Goal: Task Accomplishment & Management: Complete application form

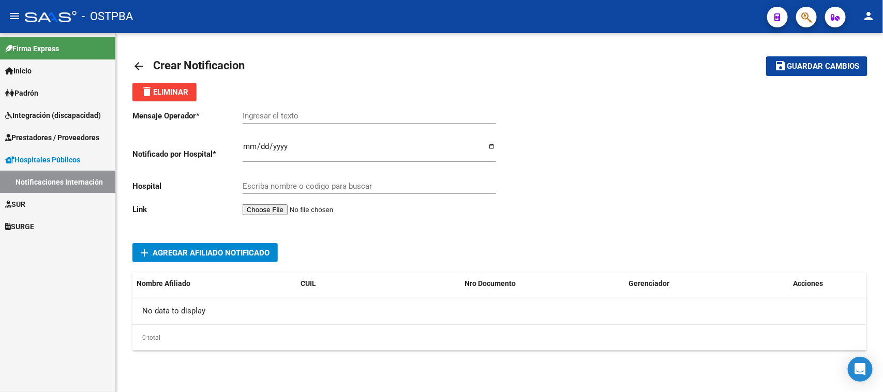
click at [253, 145] on input "Ingresar el fecha" at bounding box center [370, 150] width 254 height 17
click at [254, 148] on input "Ingresar el fecha" at bounding box center [370, 150] width 254 height 17
type input "[DATE]"
click at [264, 185] on input "Escriba nombre o codigo para buscar" at bounding box center [370, 186] width 254 height 9
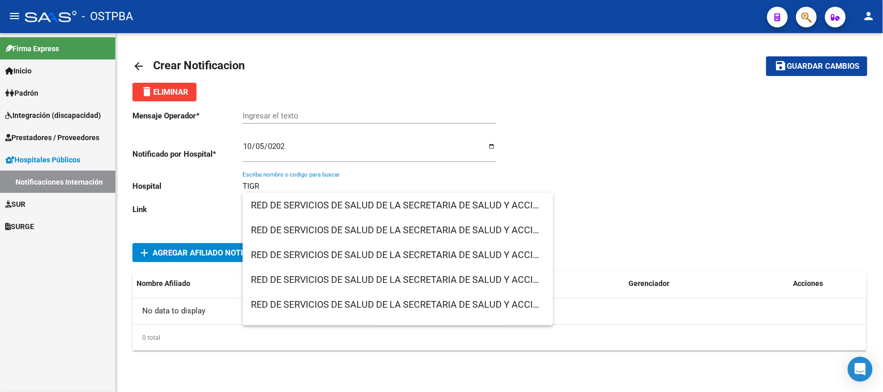
drag, startPoint x: 273, startPoint y: 185, endPoint x: 215, endPoint y: 182, distance: 58.0
click at [215, 182] on div "Mensaje Operador * Ingresar el texto Notificado por Hospital * [DATE] Ingresar …" at bounding box center [315, 164] width 367 height 126
paste input "ADMINISTRACION HDI SEC. SALUD MUNICIPIO DE [GEOGRAPHIC_DATA]"
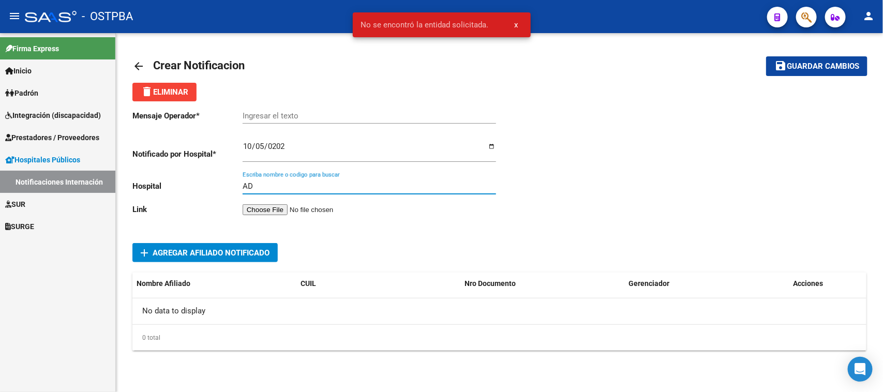
type input "A"
paste input "ADMINISTRACION HDI SEC. SALUD MUNICIPIO DE [GEOGRAPHIC_DATA]"
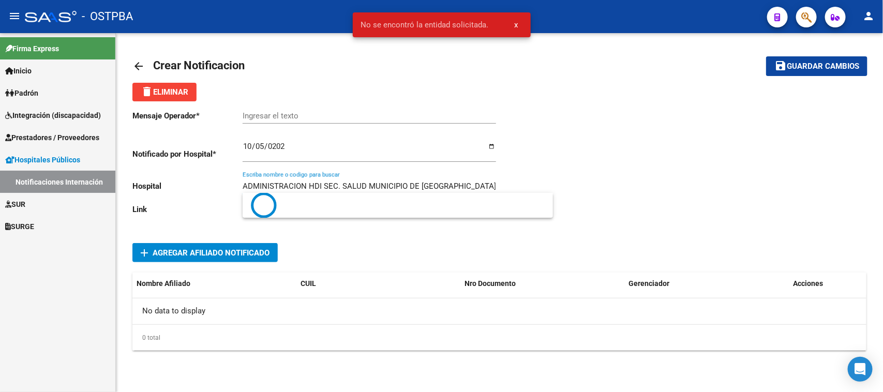
click at [344, 183] on input "ADMINISTRACION HDI SEC. SALUD MUNICIPIO DE [GEOGRAPHIC_DATA]" at bounding box center [370, 186] width 254 height 9
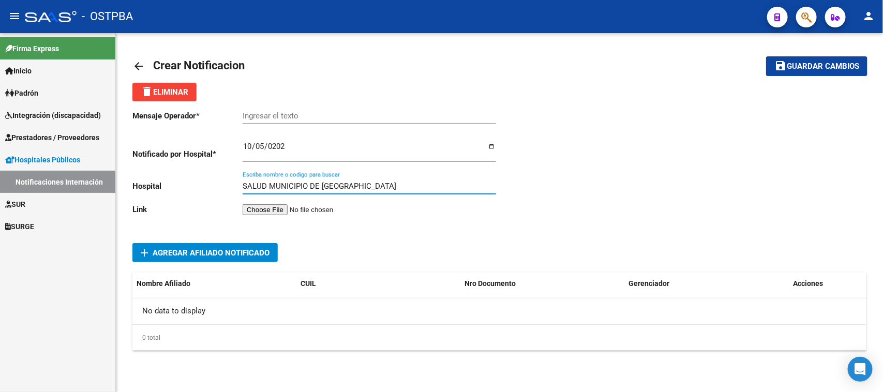
click at [319, 185] on input "SALUD MUNICIPIO DE [GEOGRAPHIC_DATA]" at bounding box center [370, 186] width 254 height 9
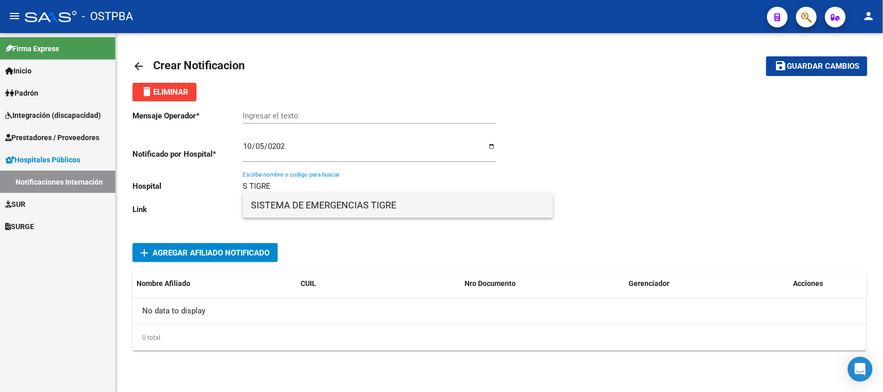
click at [291, 203] on span "SISTEMA DE EMERGENCIAS TIGRE" at bounding box center [398, 205] width 294 height 25
type input "SISTEMA DE EMERGENCIAS TIGRE"
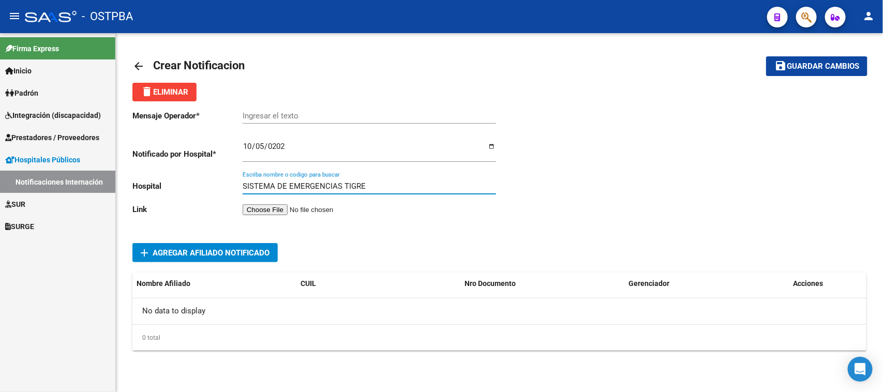
click at [260, 209] on input "file" at bounding box center [308, 209] width 131 height 11
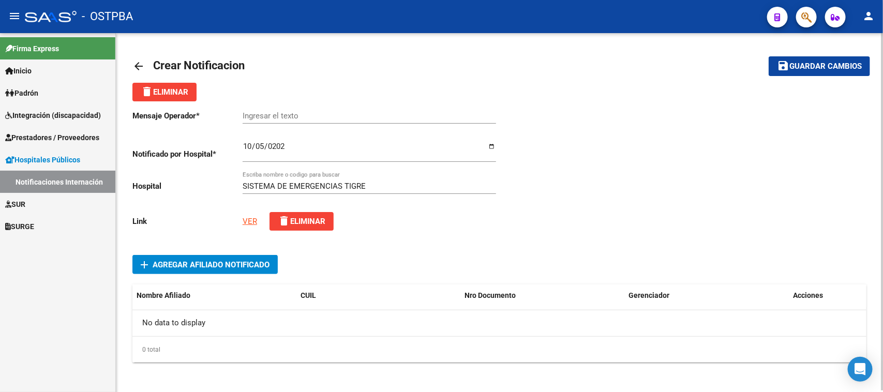
click at [197, 260] on span "Agregar Afiliado Notificado" at bounding box center [211, 264] width 117 height 9
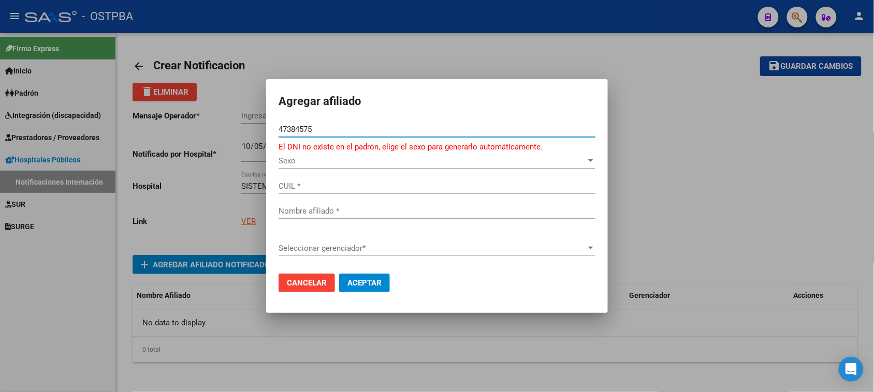
type input "47384575"
drag, startPoint x: 321, startPoint y: 125, endPoint x: 273, endPoint y: 125, distance: 48.7
click at [273, 125] on mat-dialog-content "47384575 Nro Documento * El DNI no existe en el padrón, elige el sexo para gene…" at bounding box center [437, 194] width 342 height 144
paste input "number"
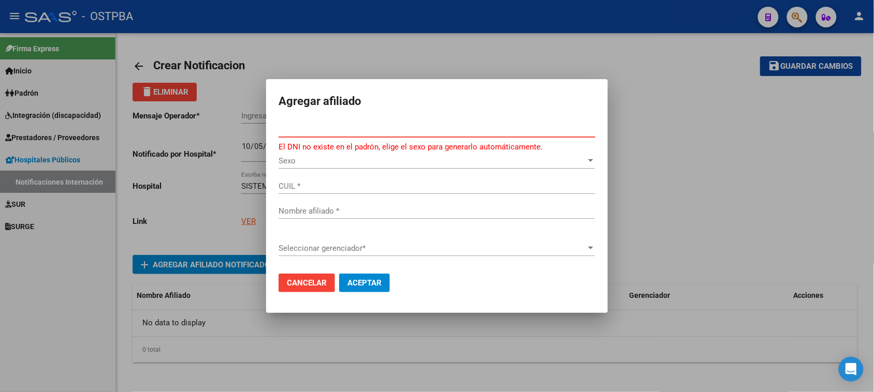
click at [339, 274] on button "Aceptar" at bounding box center [364, 283] width 51 height 19
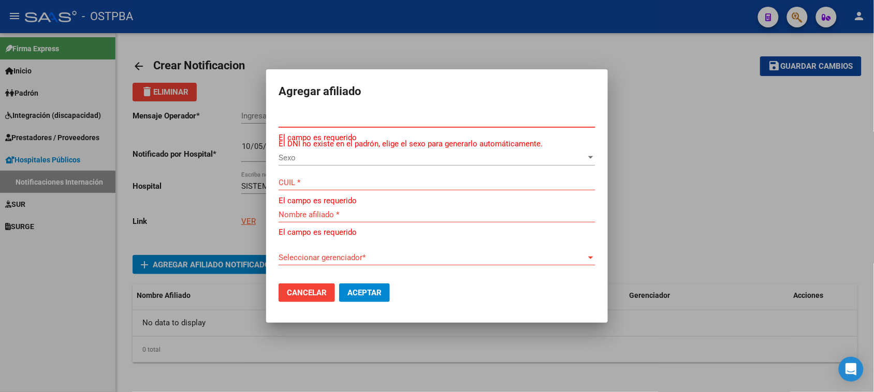
click at [289, 115] on input "Nro Documento *" at bounding box center [436, 119] width 317 height 9
click at [319, 119] on input "Nro Documento *" at bounding box center [436, 119] width 317 height 9
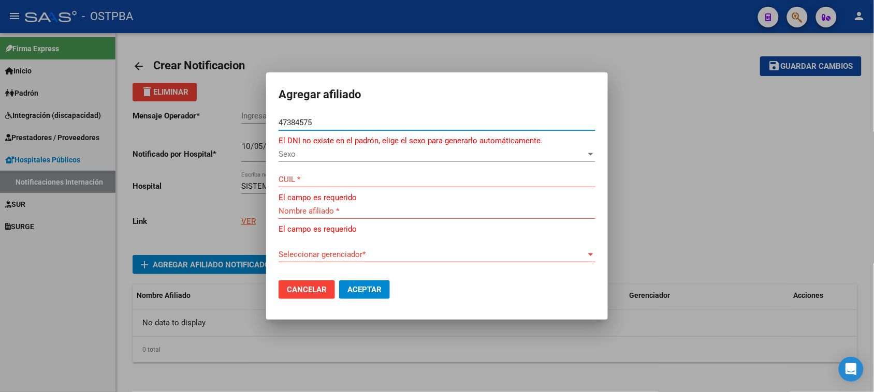
type input "47384575"
click at [282, 156] on span "Sexo" at bounding box center [431, 154] width 307 height 9
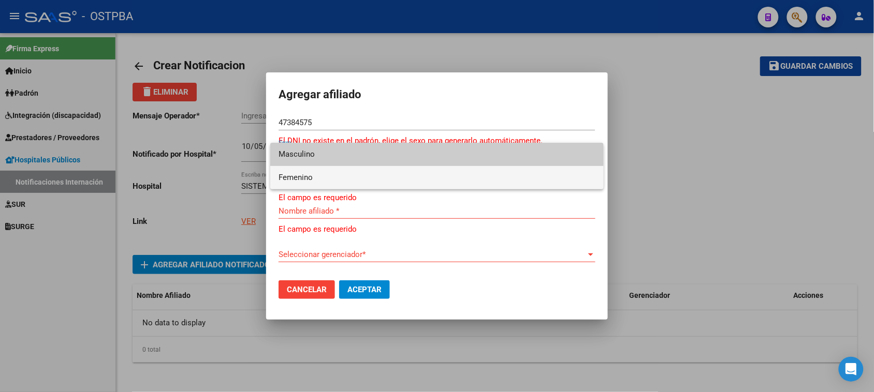
click at [289, 172] on span "Femenino" at bounding box center [436, 177] width 317 height 23
type input "27473845755"
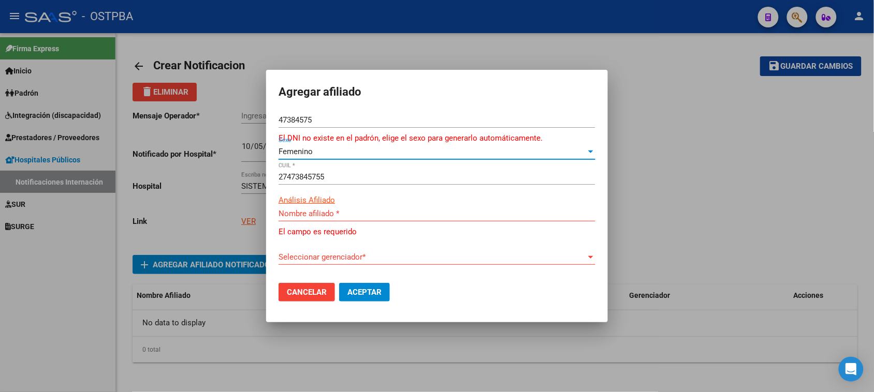
type input "[PERSON_NAME] [PERSON_NAME]"
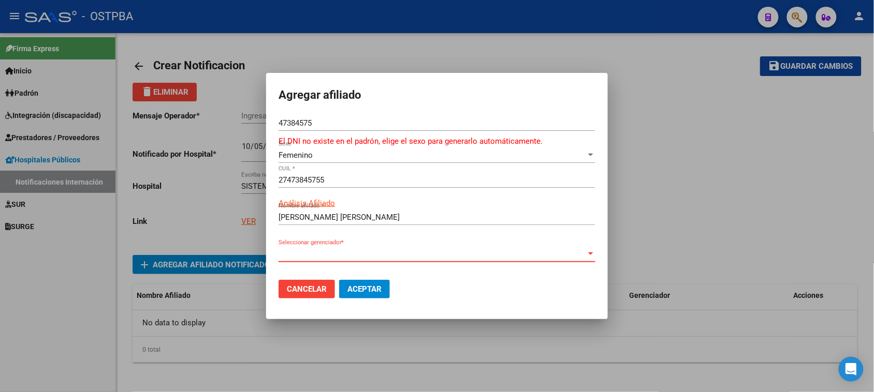
click at [316, 256] on span "Seleccionar gerenciador" at bounding box center [431, 253] width 307 height 9
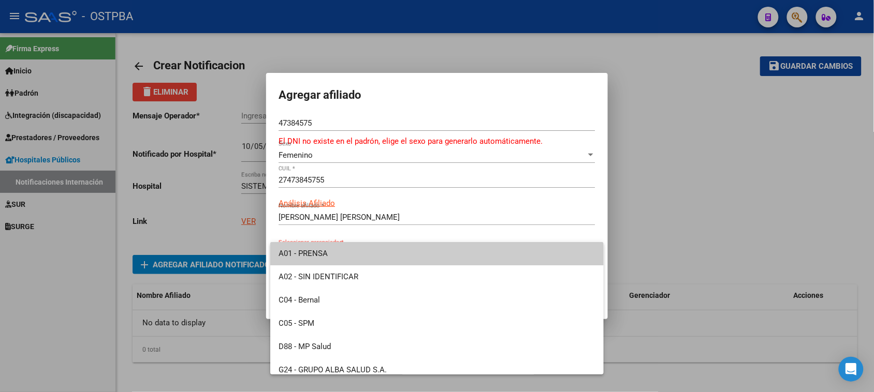
click at [455, 199] on div at bounding box center [437, 196] width 874 height 392
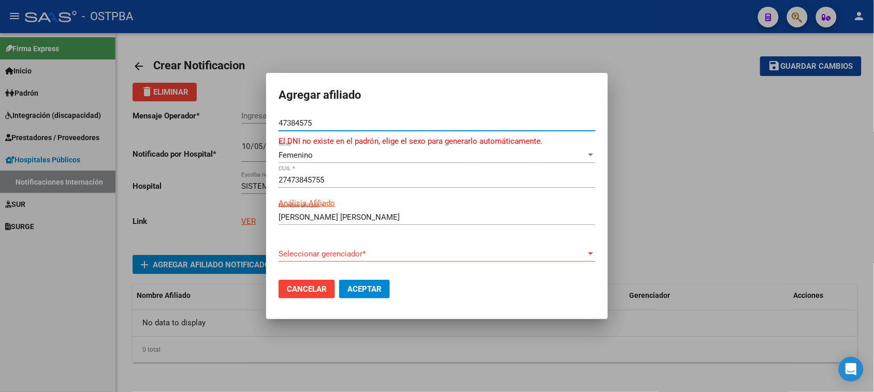
drag, startPoint x: 322, startPoint y: 122, endPoint x: 246, endPoint y: 123, distance: 76.6
click at [246, 123] on div "Agregar afiliado 47384575 Nro Documento * El DNI no existe en el padrón, elige …" at bounding box center [437, 196] width 874 height 392
paste input "2864448"
type input "28644485"
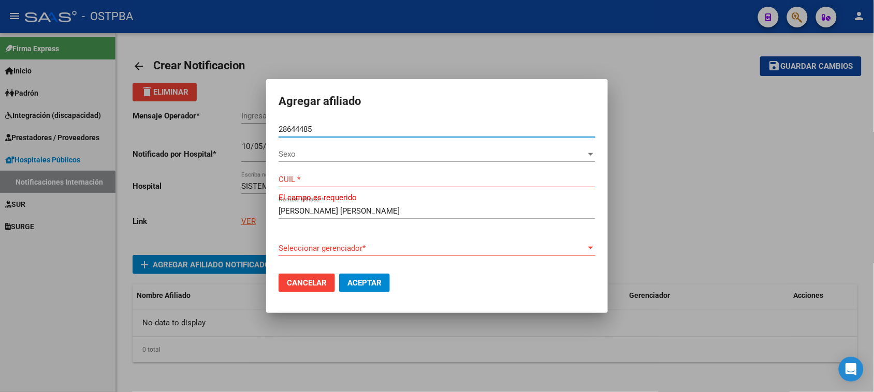
type input "20286444858"
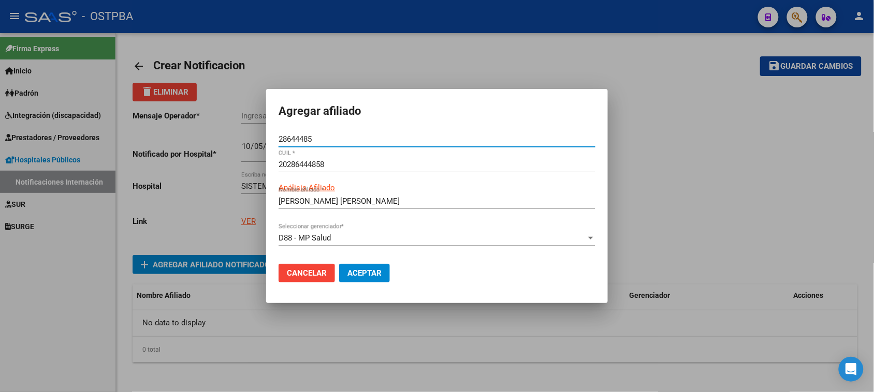
type input "[PERSON_NAME] [PERSON_NAME]"
type input "28644485"
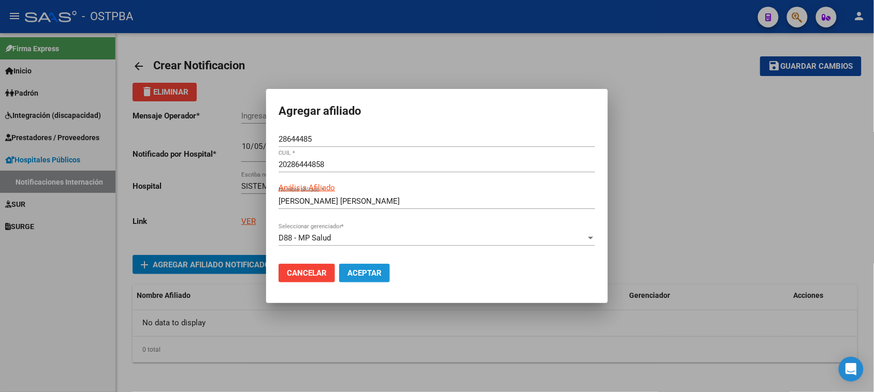
click at [360, 271] on span "Aceptar" at bounding box center [364, 273] width 34 height 9
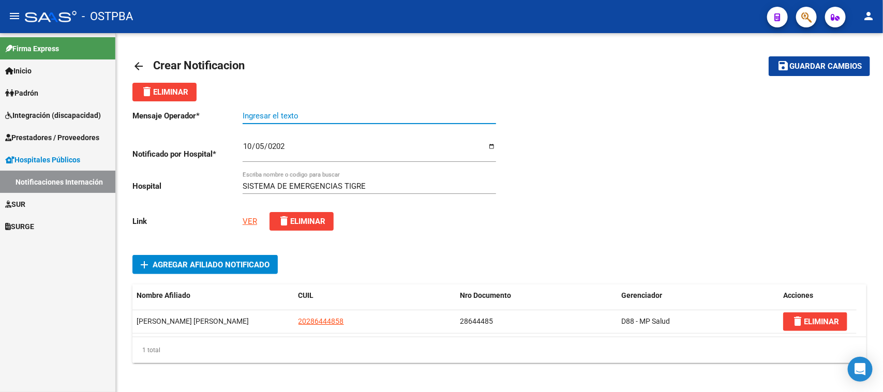
click at [252, 114] on input "Ingresar el texto" at bounding box center [370, 115] width 254 height 9
type input "[PERSON_NAME]"
click at [801, 66] on span "Guardar cambios" at bounding box center [826, 66] width 72 height 9
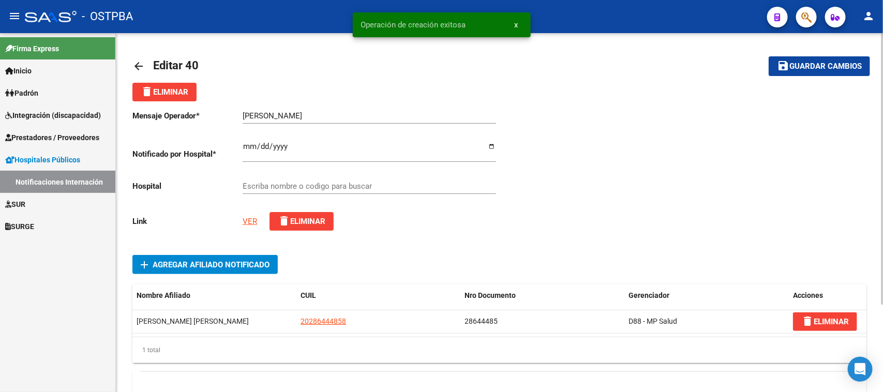
type input "SISTEMA DE EMERGENCIAS TIGRE"
click at [136, 63] on mat-icon "arrow_back" at bounding box center [138, 66] width 12 height 12
